Goal: Participate in discussion: Engage in conversation with other users on a specific topic

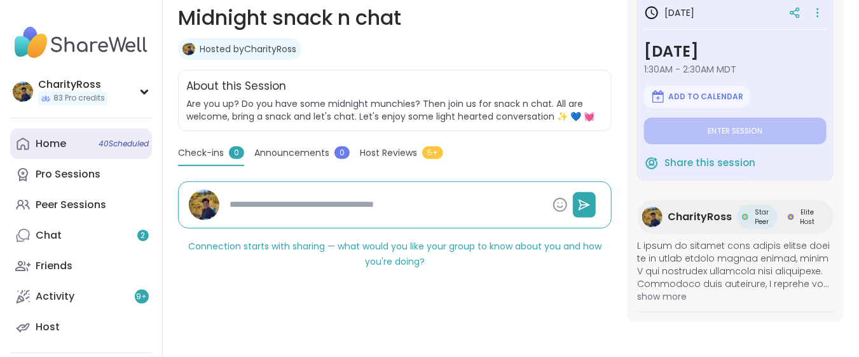
click at [32, 139] on link "Home 40 Scheduled" at bounding box center [81, 143] width 142 height 31
type textarea "*"
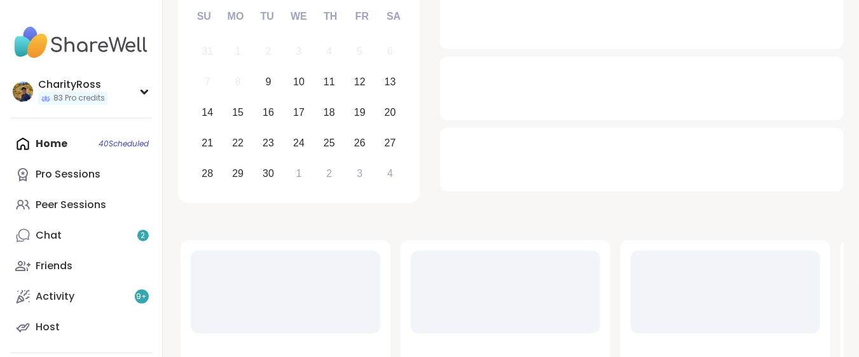
click at [29, 145] on div "Home 40 Scheduled Pro Sessions Peer Sessions Chat 2 Friends Activity 9 + Host" at bounding box center [81, 235] width 142 height 214
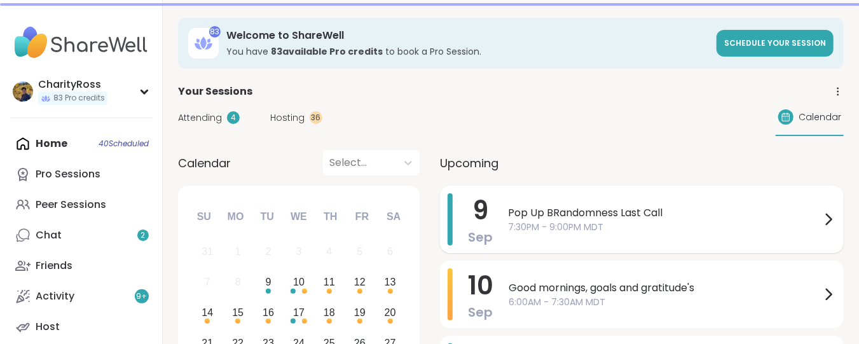
click at [523, 213] on span "Pop Up BRandomness Last Call" at bounding box center [664, 212] width 313 height 15
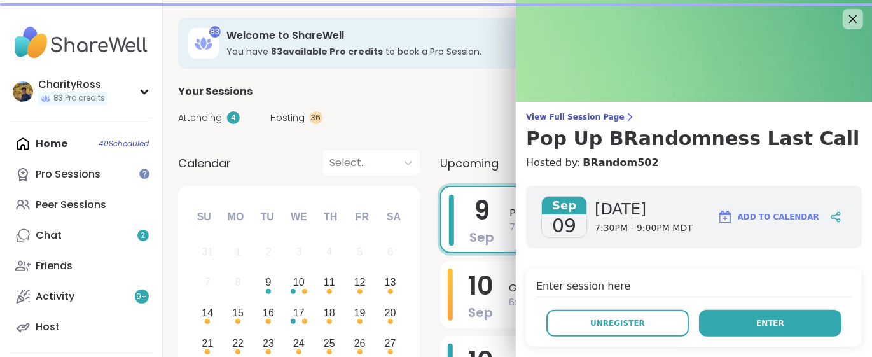
click at [783, 329] on button "Enter" at bounding box center [770, 323] width 142 height 27
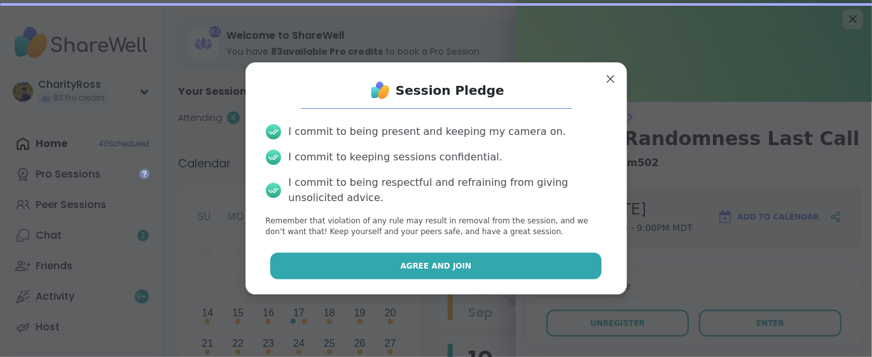
click at [523, 266] on button "Agree and Join" at bounding box center [435, 265] width 331 height 27
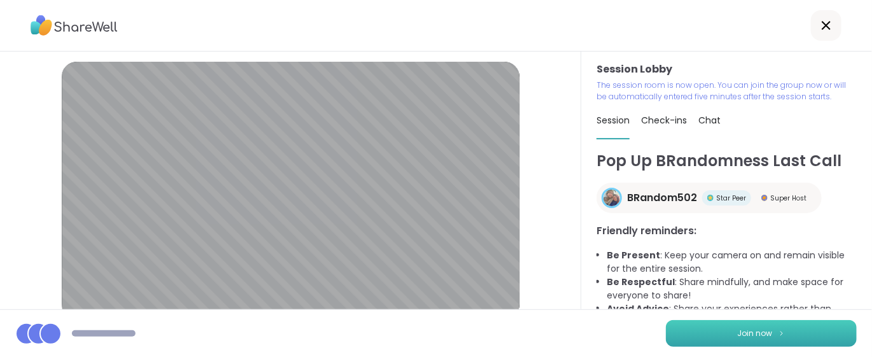
click at [738, 330] on span "Join now" at bounding box center [755, 332] width 35 height 11
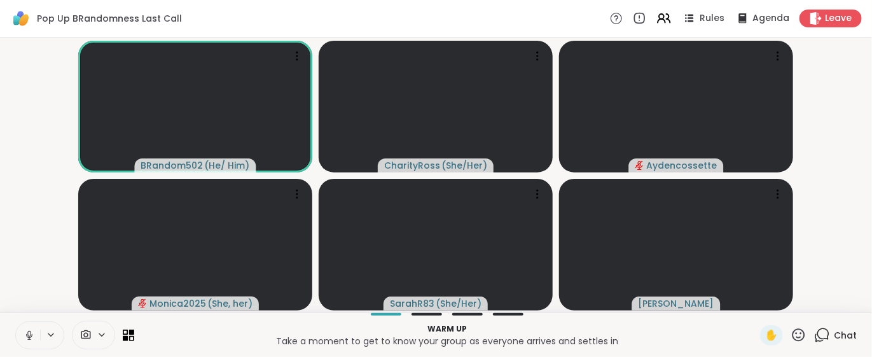
click at [26, 338] on icon at bounding box center [29, 334] width 11 height 11
click at [27, 338] on icon at bounding box center [29, 334] width 11 height 11
drag, startPoint x: 24, startPoint y: 336, endPoint x: 20, endPoint y: 342, distance: 7.3
click at [24, 338] on icon at bounding box center [29, 334] width 11 height 11
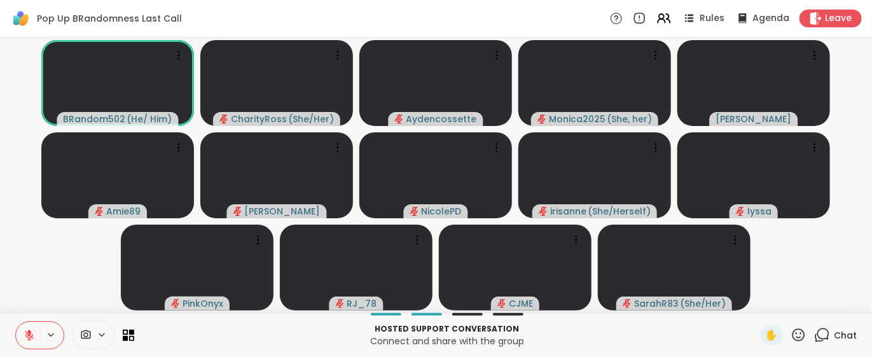
click at [25, 332] on icon at bounding box center [29, 334] width 11 height 11
click at [34, 335] on icon at bounding box center [29, 334] width 11 height 11
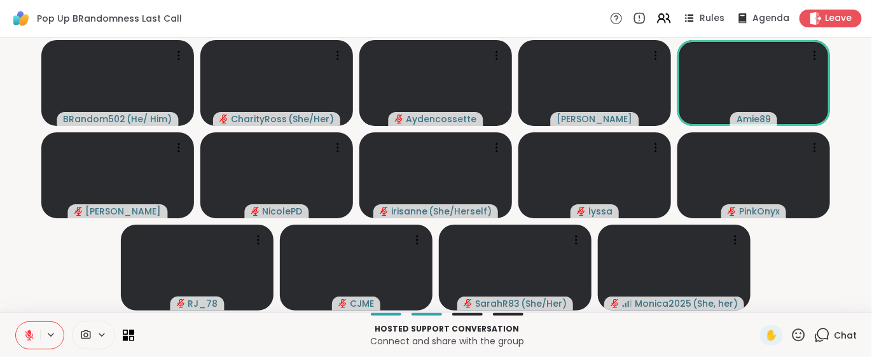
click at [814, 336] on icon at bounding box center [822, 335] width 16 height 16
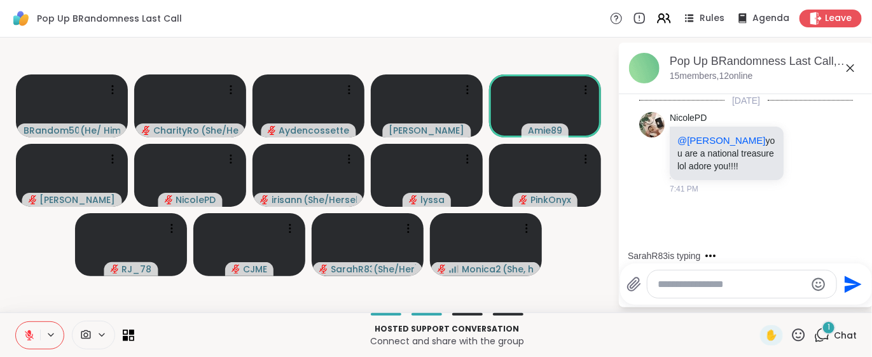
click at [668, 287] on textarea "Type your message" at bounding box center [732, 284] width 148 height 13
type textarea "***"
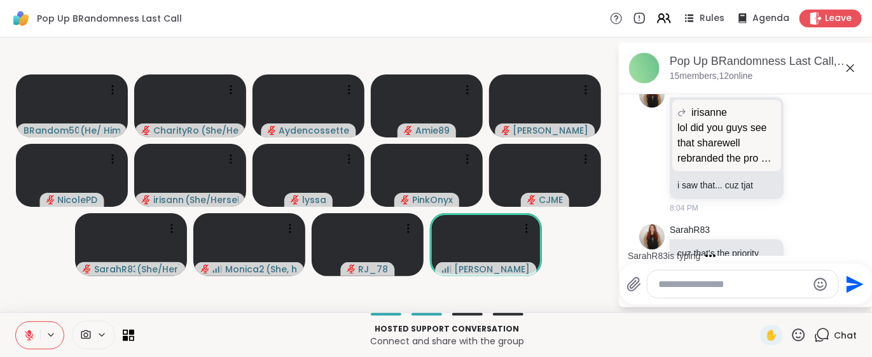
scroll to position [1419, 0]
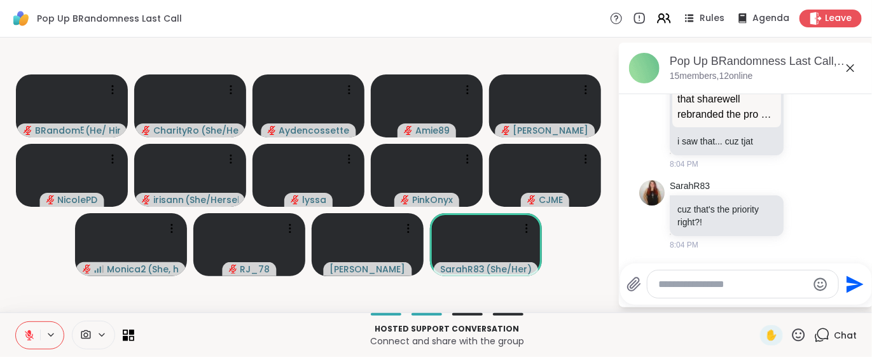
click at [663, 284] on textarea "Type your message" at bounding box center [733, 284] width 148 height 13
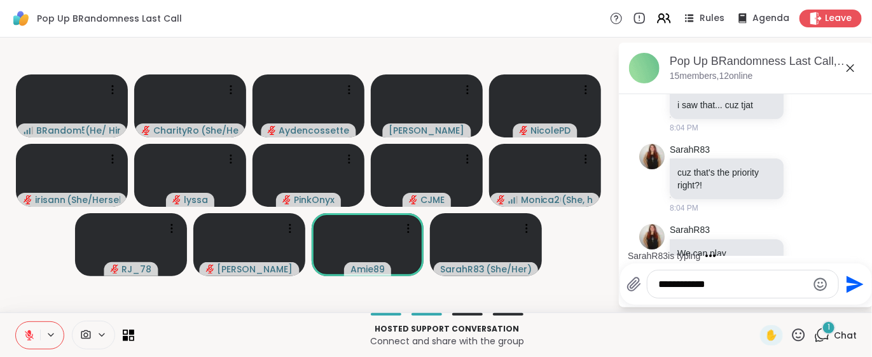
scroll to position [1543, 0]
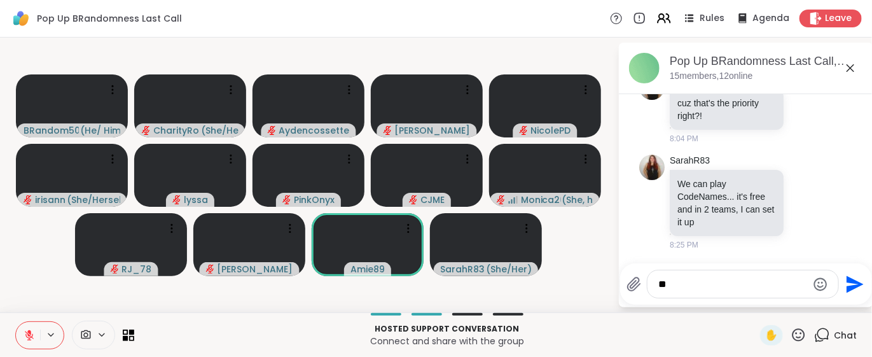
type textarea "*"
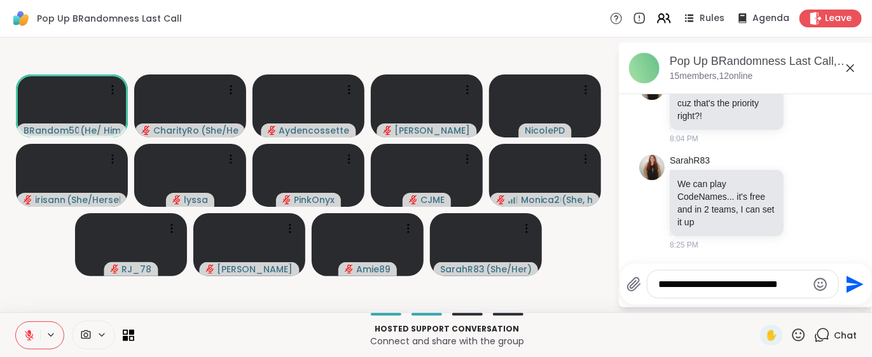
type textarea "**********"
click at [851, 282] on icon "Send" at bounding box center [854, 283] width 17 height 17
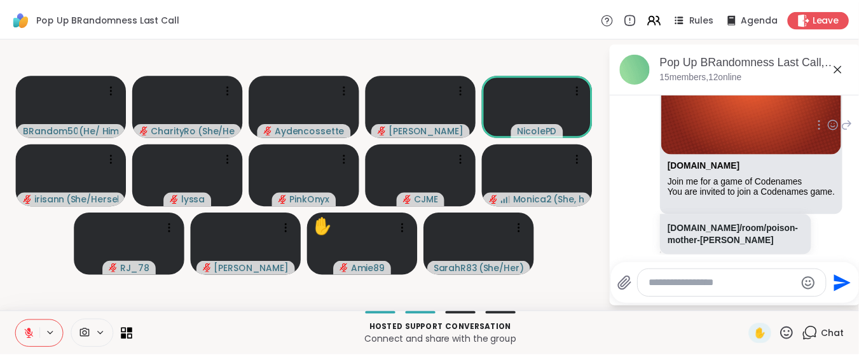
scroll to position [1943, 0]
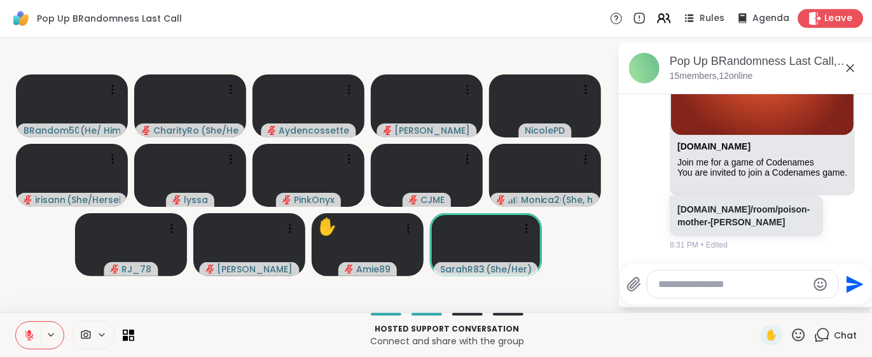
click at [808, 21] on icon at bounding box center [814, 17] width 13 height 13
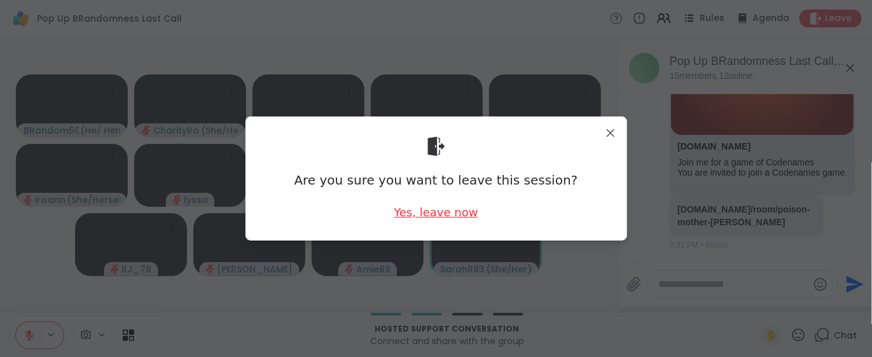
click at [435, 214] on div "Yes, leave now" at bounding box center [436, 212] width 84 height 16
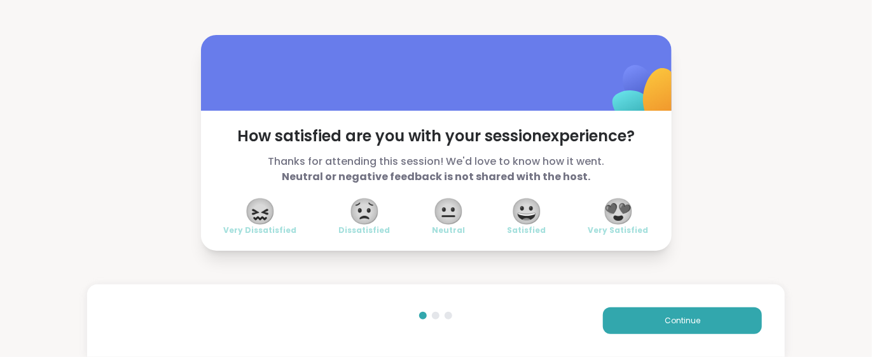
click at [612, 216] on span "😍" at bounding box center [618, 211] width 32 height 23
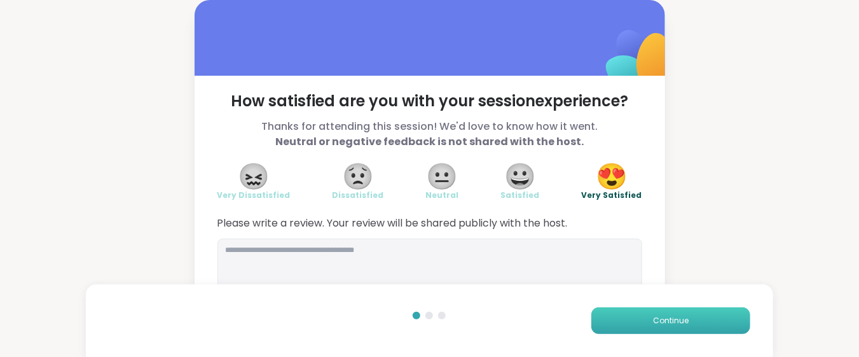
click at [628, 312] on button "Continue" at bounding box center [670, 320] width 159 height 27
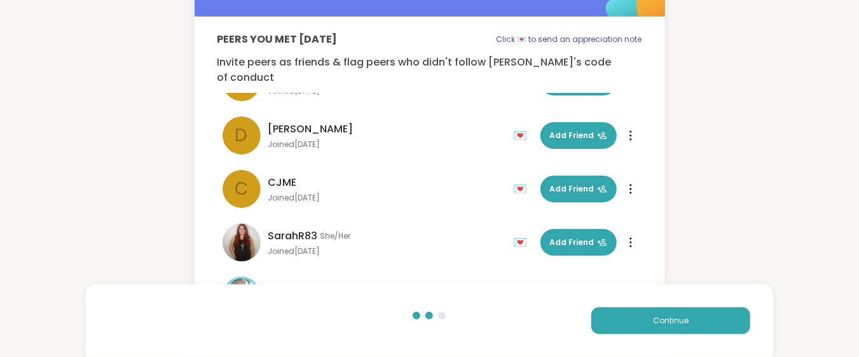
scroll to position [85, 0]
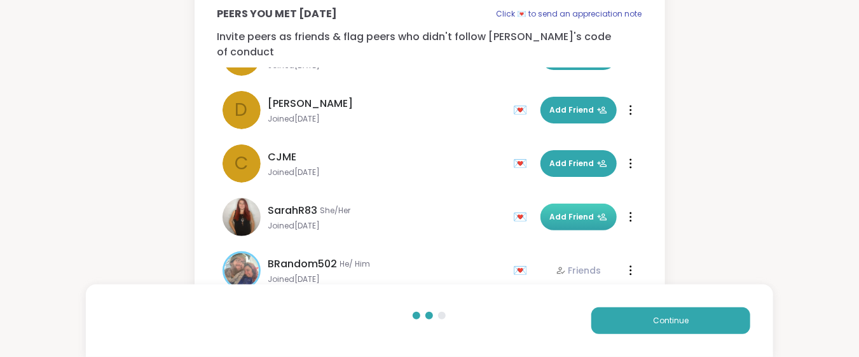
click at [577, 211] on span "Add Friend" at bounding box center [578, 216] width 57 height 11
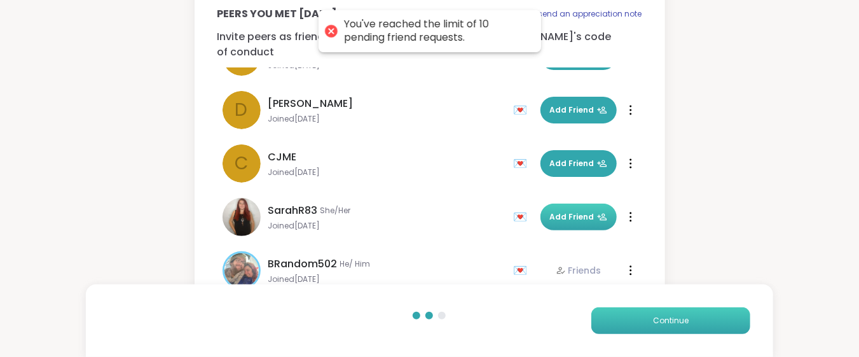
click at [619, 317] on button "Continue" at bounding box center [670, 320] width 159 height 27
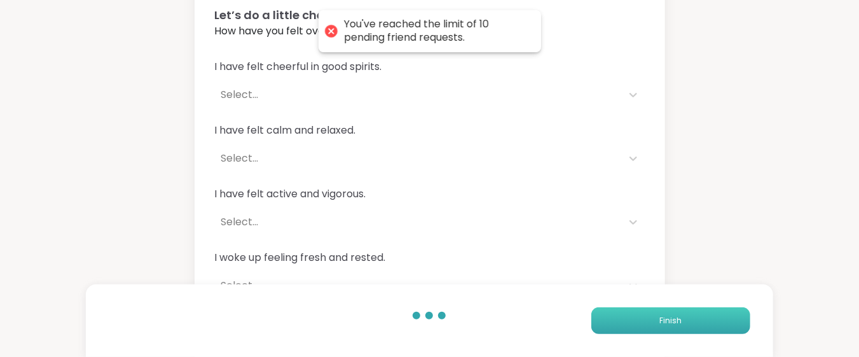
click at [619, 317] on button "Finish" at bounding box center [670, 320] width 159 height 27
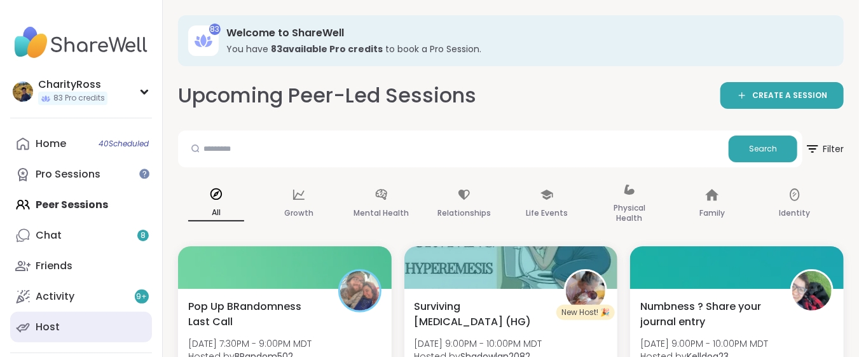
click at [114, 324] on link "Host" at bounding box center [81, 327] width 142 height 31
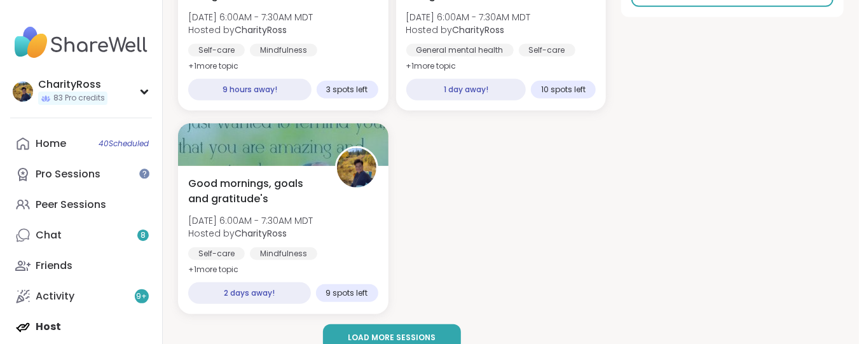
scroll to position [339, 0]
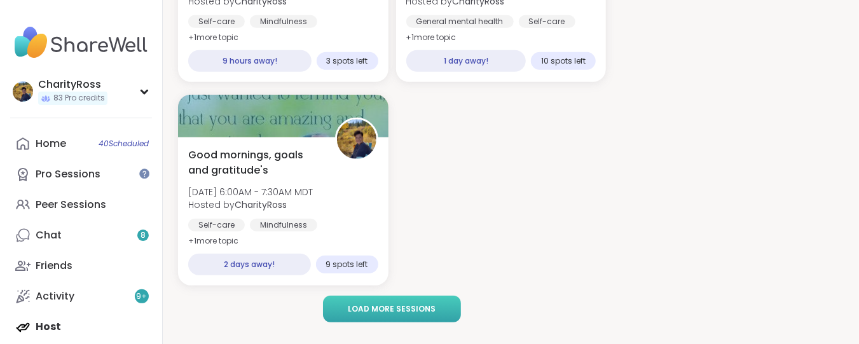
click at [354, 301] on button "Load more sessions" at bounding box center [391, 309] width 137 height 27
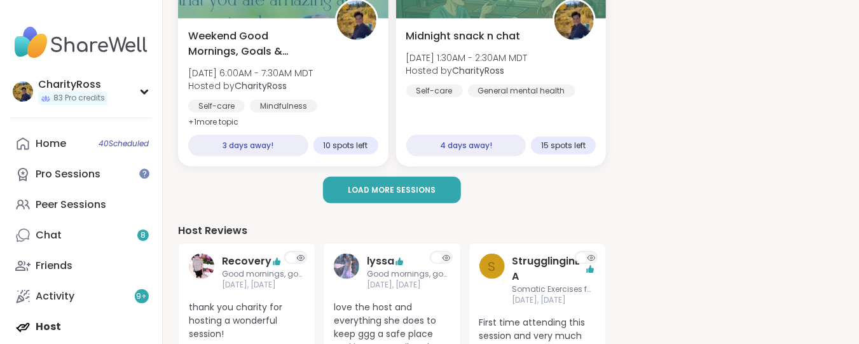
scroll to position [678, 0]
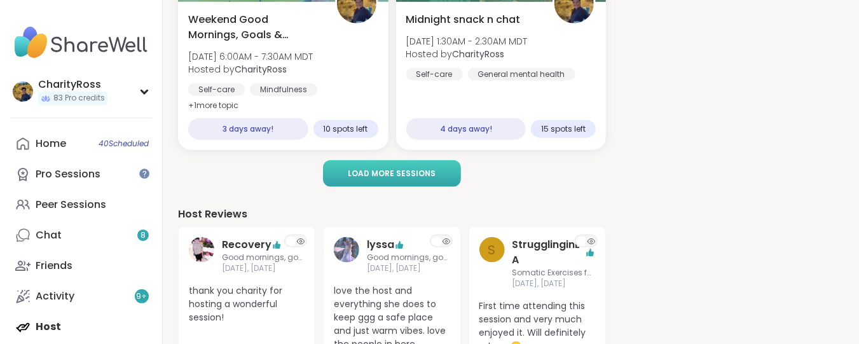
click at [381, 168] on span "Load more sessions" at bounding box center [392, 173] width 88 height 11
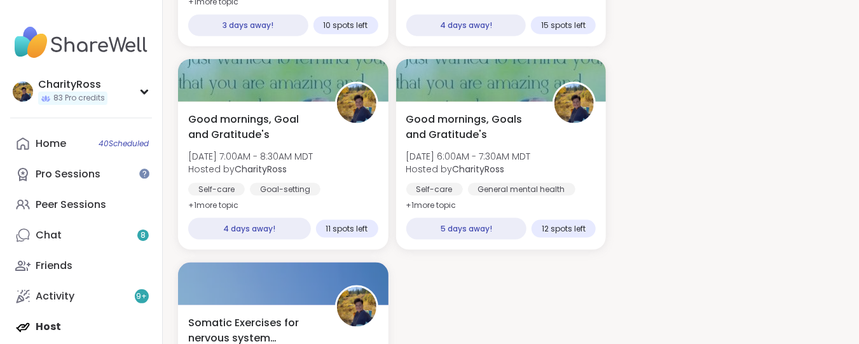
scroll to position [848, 0]
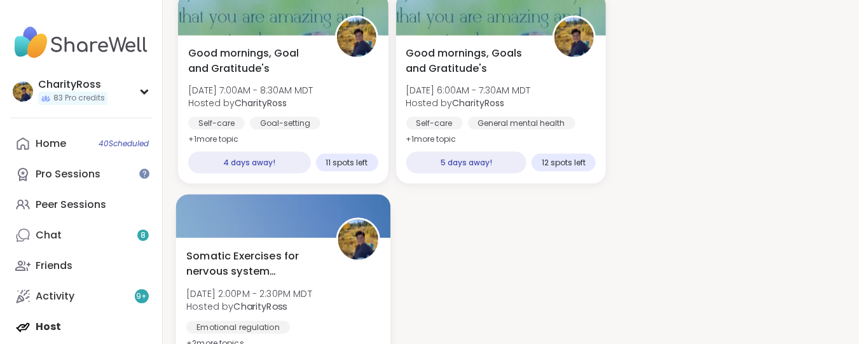
click at [326, 254] on div "Somatic Exercises for nervous system regulation Mon, Sep 15 | 2:00PM - 2:30PM M…" at bounding box center [282, 309] width 193 height 122
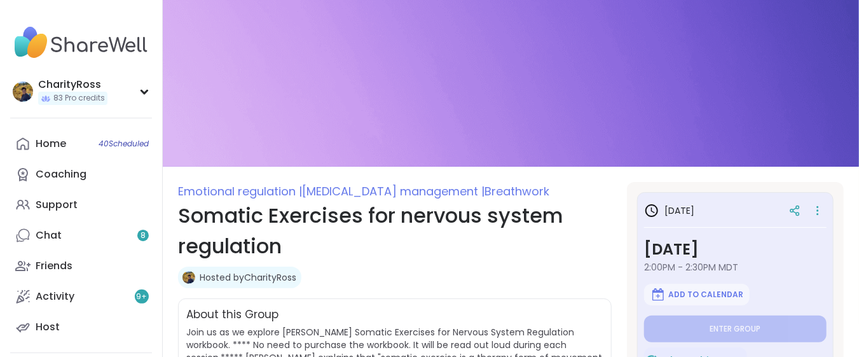
type textarea "*"
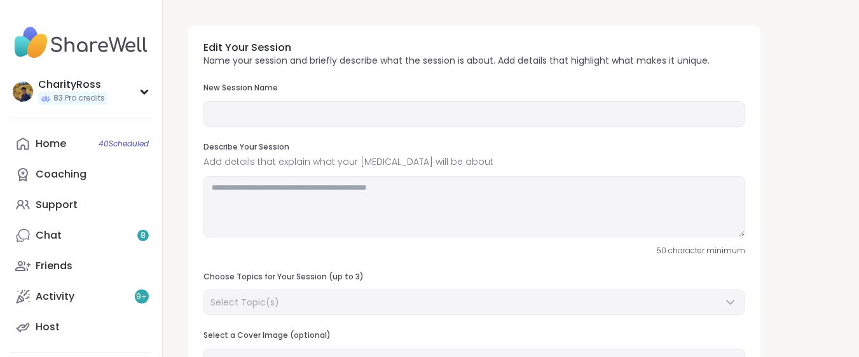
type input "**********"
type textarea "**********"
type input "**"
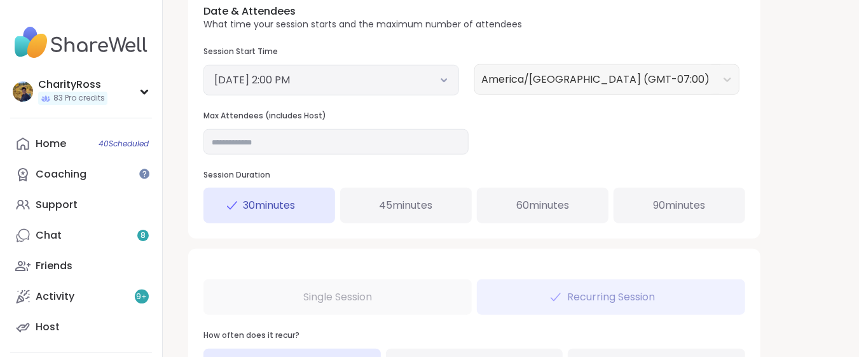
scroll to position [508, 0]
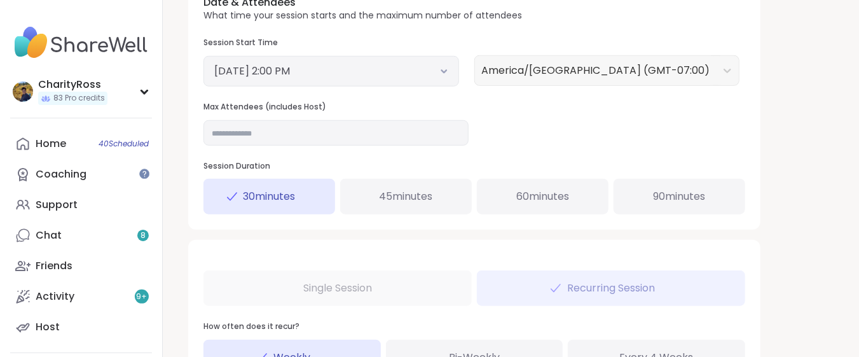
click at [455, 207] on div "45 minutes" at bounding box center [406, 197] width 132 height 36
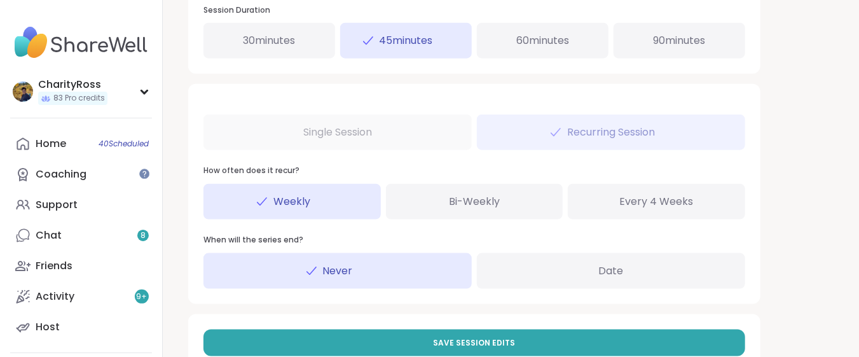
scroll to position [678, 0]
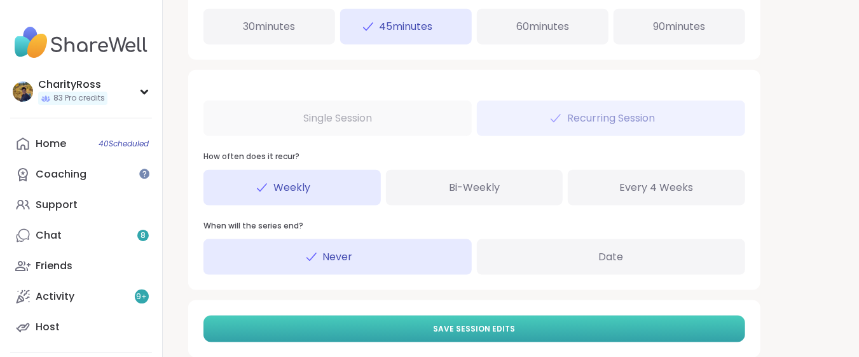
click at [516, 324] on button "Save Session Edits" at bounding box center [474, 328] width 542 height 27
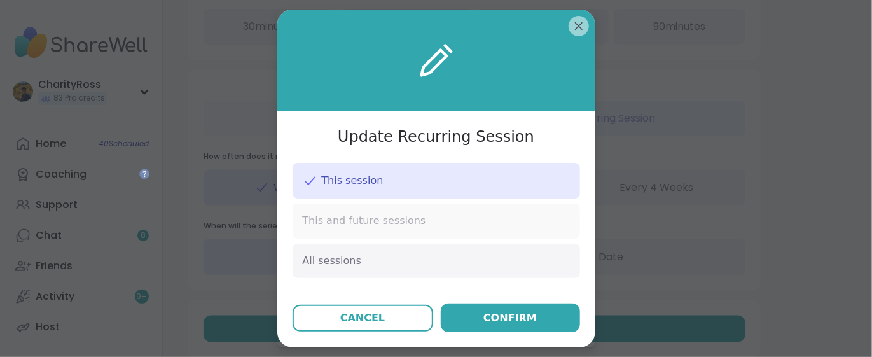
click at [469, 213] on div "This and future sessions" at bounding box center [436, 220] width 287 height 34
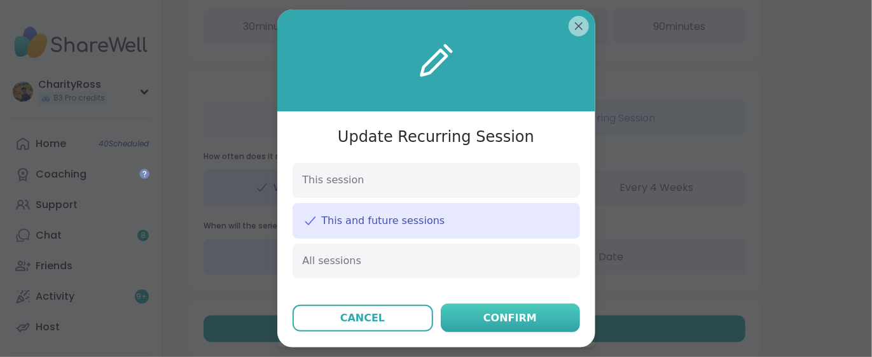
click at [487, 314] on div "Confirm" at bounding box center [509, 317] width 53 height 15
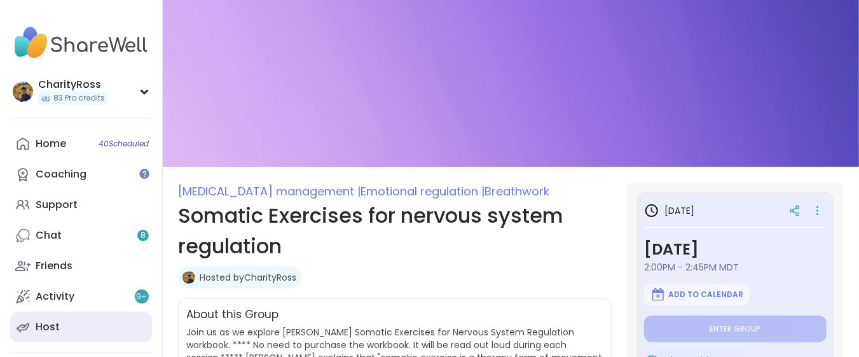
click at [90, 323] on link "Host" at bounding box center [81, 327] width 142 height 31
type textarea "*"
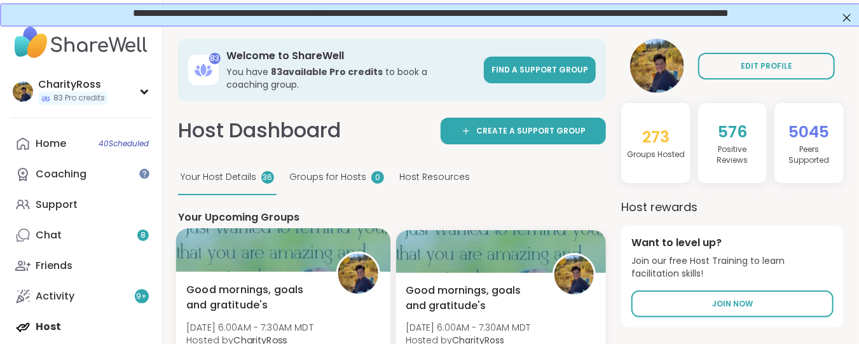
click at [229, 307] on span "Good mornings, goals and gratitude's" at bounding box center [253, 297] width 135 height 31
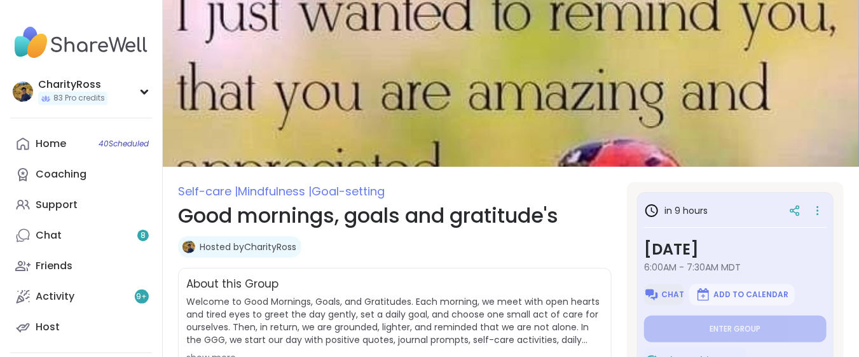
click at [665, 291] on span "Chat" at bounding box center [673, 294] width 23 height 10
type textarea "*"
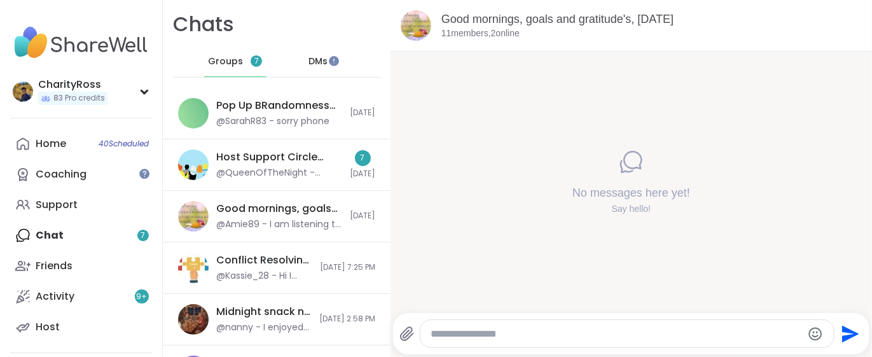
click at [444, 327] on textarea "Type your message" at bounding box center [617, 333] width 372 height 13
type textarea "*****"
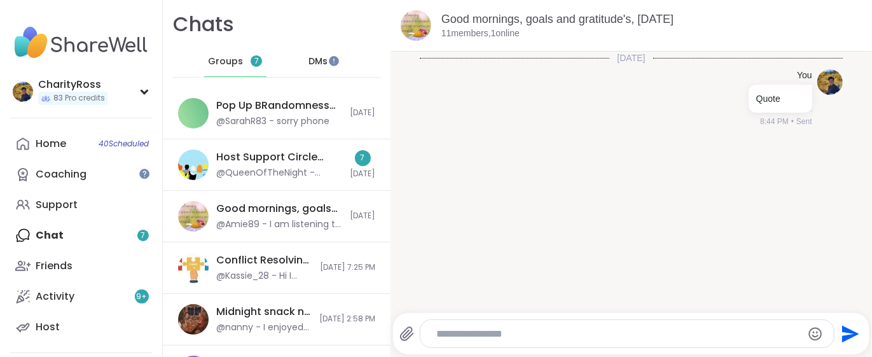
click at [429, 335] on div at bounding box center [626, 333] width 413 height 27
drag, startPoint x: 429, startPoint y: 335, endPoint x: 455, endPoint y: 334, distance: 26.1
click at [455, 334] on textarea "Type your message" at bounding box center [616, 333] width 360 height 13
click at [438, 334] on textarea "Type your message" at bounding box center [616, 333] width 360 height 13
paste textarea "**********"
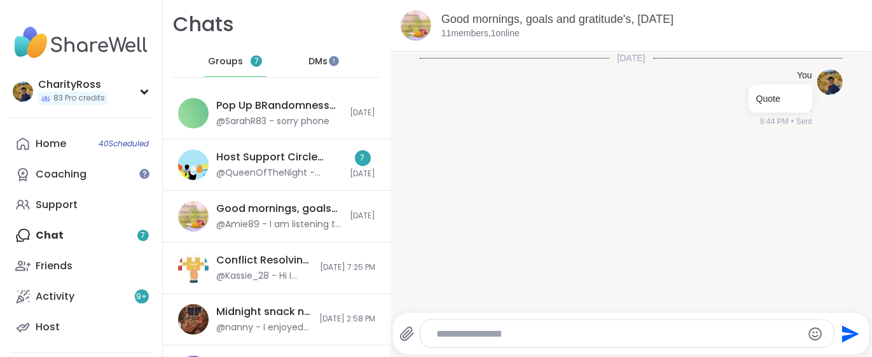
type textarea "**********"
click at [839, 330] on icon "Send" at bounding box center [849, 334] width 20 height 20
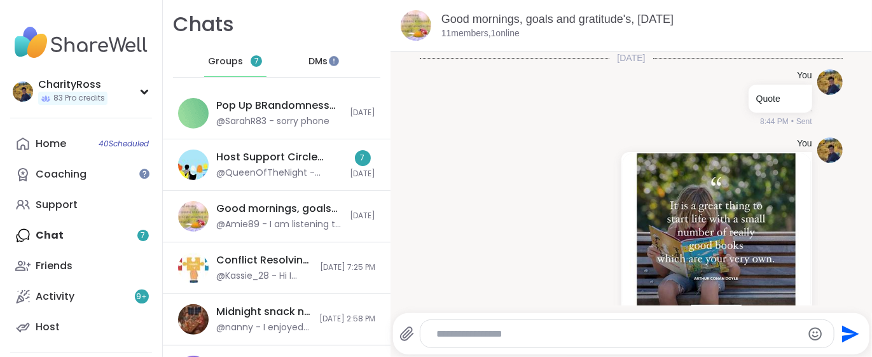
click at [453, 330] on textarea "Type your message" at bounding box center [616, 333] width 360 height 13
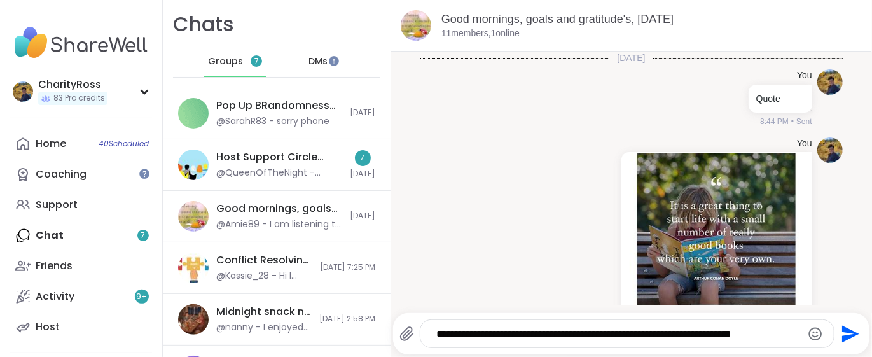
type textarea "**********"
click at [842, 338] on icon "Send" at bounding box center [850, 333] width 17 height 17
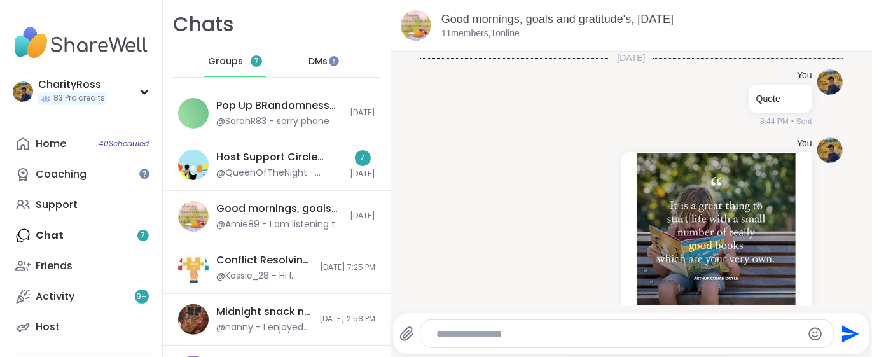
scroll to position [195, 0]
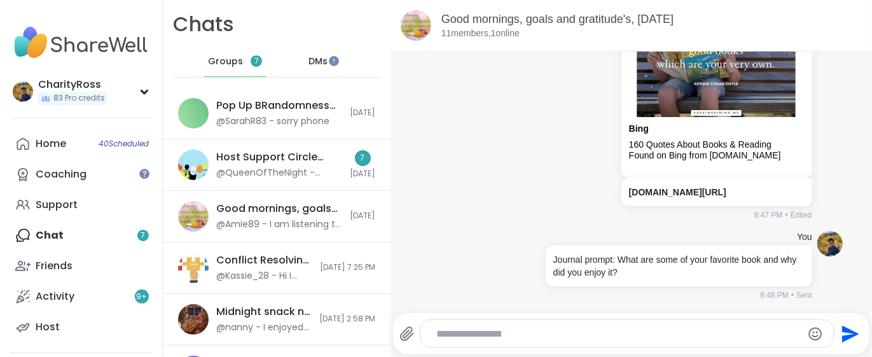
click at [312, 69] on div "DMs" at bounding box center [318, 61] width 62 height 31
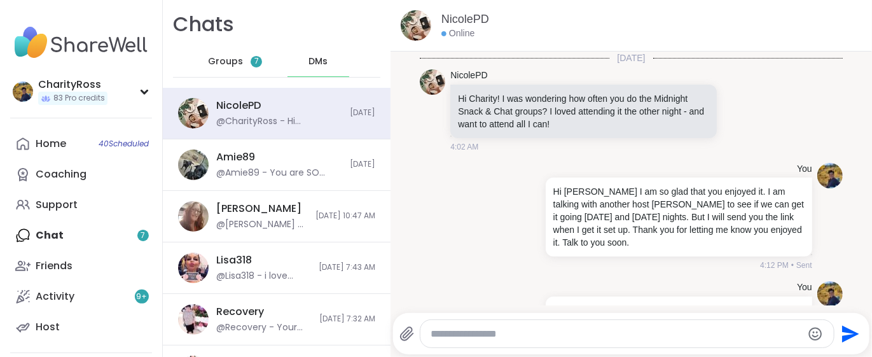
scroll to position [52, 0]
